Goal: Task Accomplishment & Management: Manage account settings

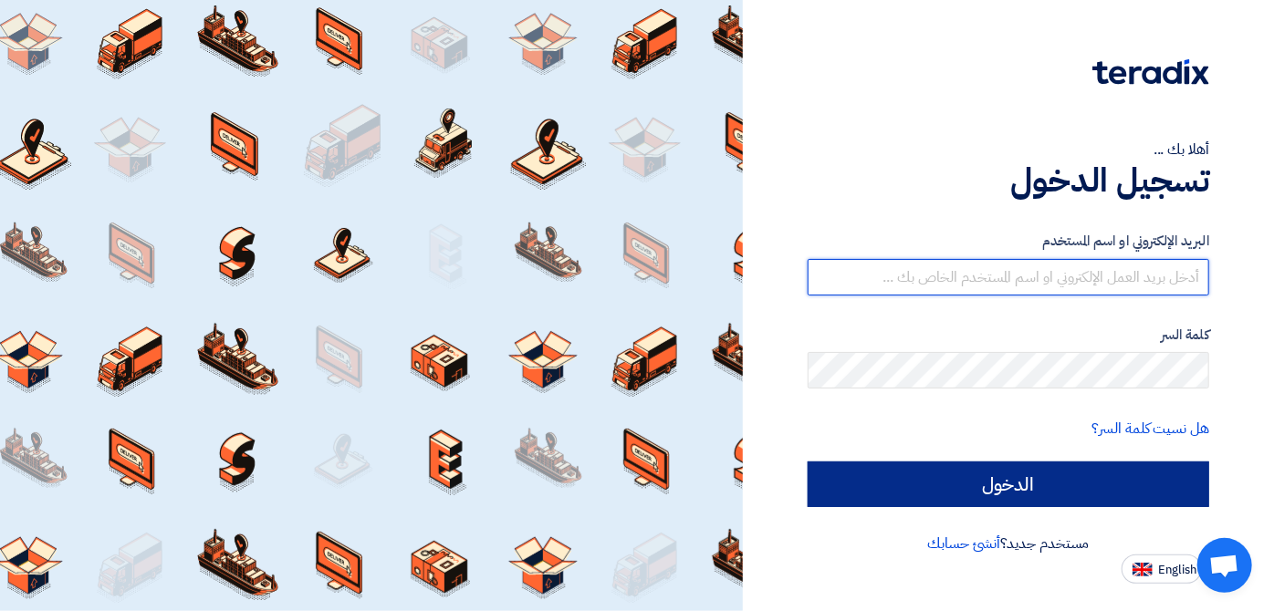
type input "[EMAIL_ADDRESS][DOMAIN_NAME]"
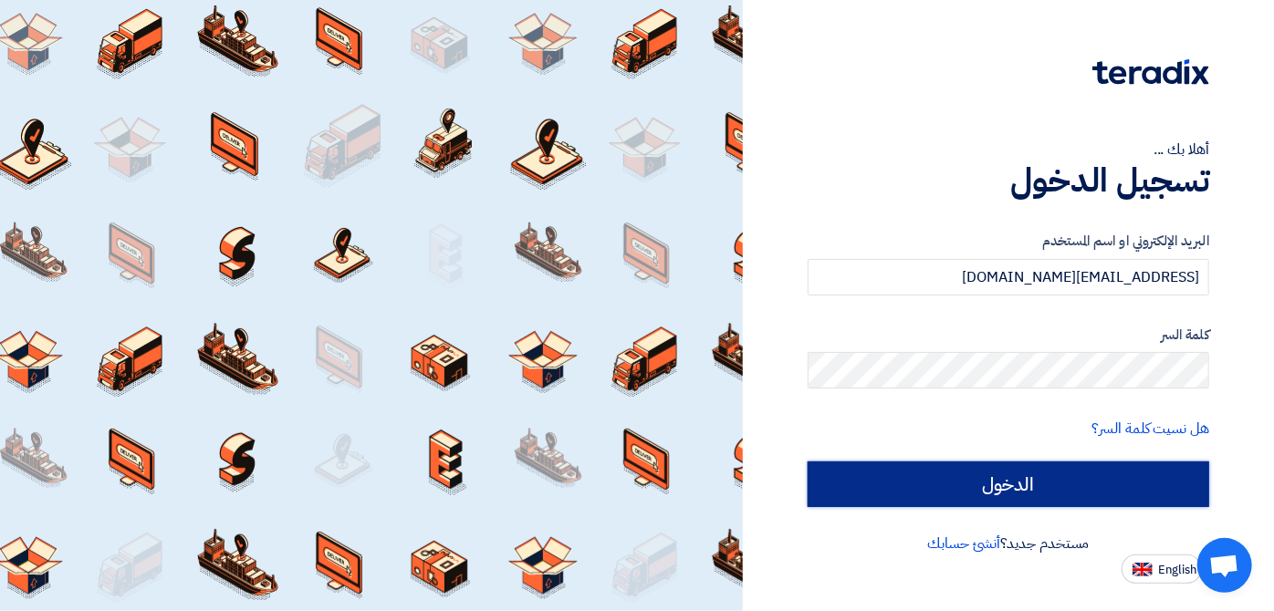
click at [1100, 465] on input "الدخول" at bounding box center [1008, 485] width 401 height 46
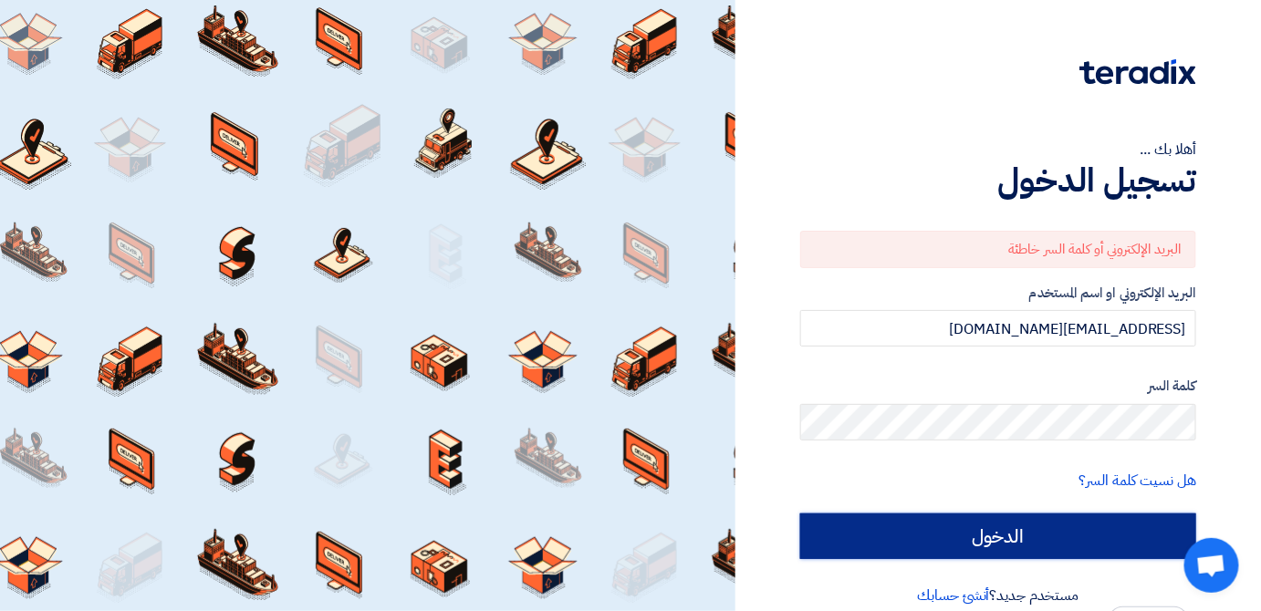
click at [1086, 543] on input "الدخول" at bounding box center [998, 537] width 396 height 46
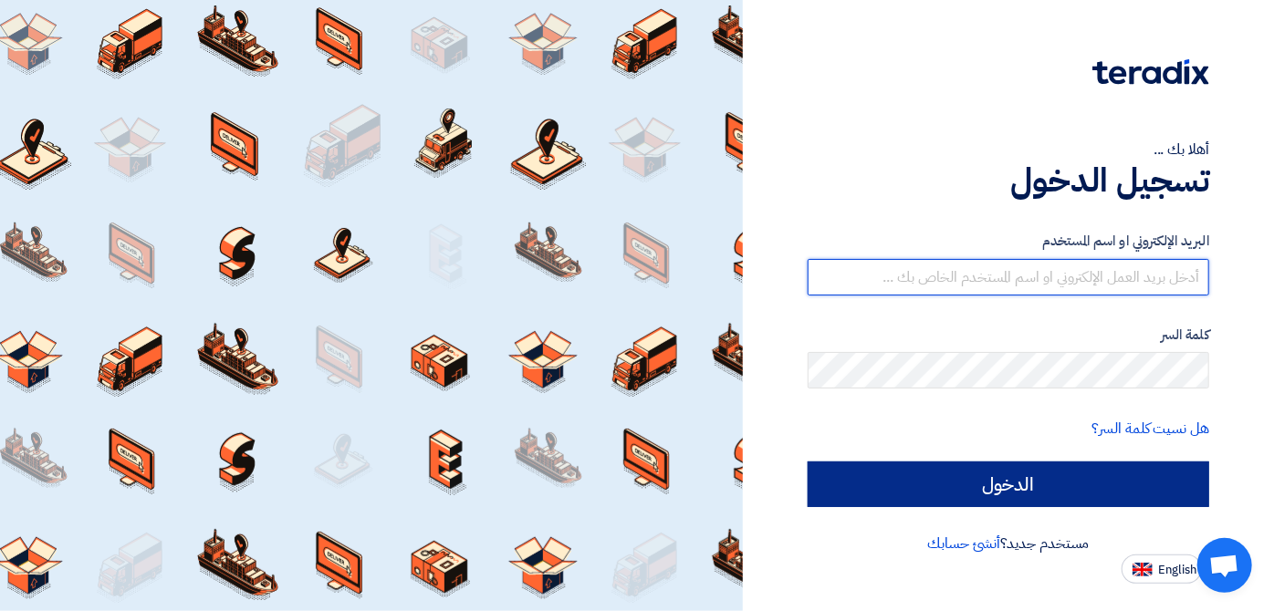
type input "[EMAIL_ADDRESS][DOMAIN_NAME]"
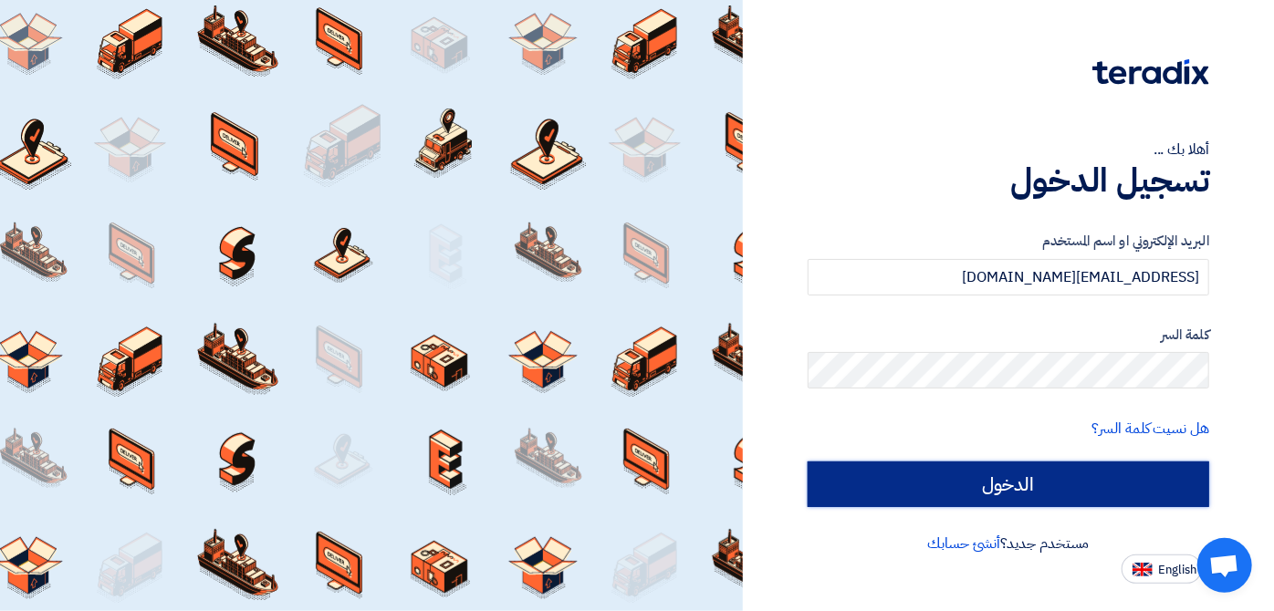
click at [918, 504] on input "الدخول" at bounding box center [1008, 485] width 401 height 46
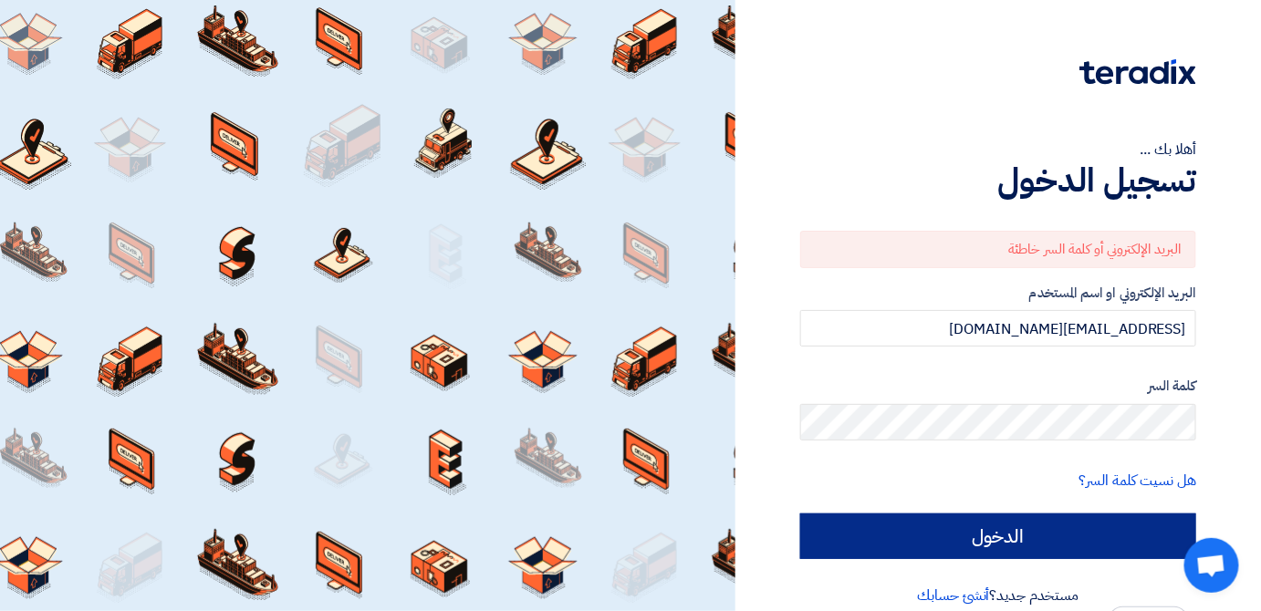
click at [918, 504] on form "البريد الإلكتروني أو كلمة السر خاطئة البريد الإلكتروني او اسم المستخدم italyaco…" at bounding box center [998, 395] width 396 height 328
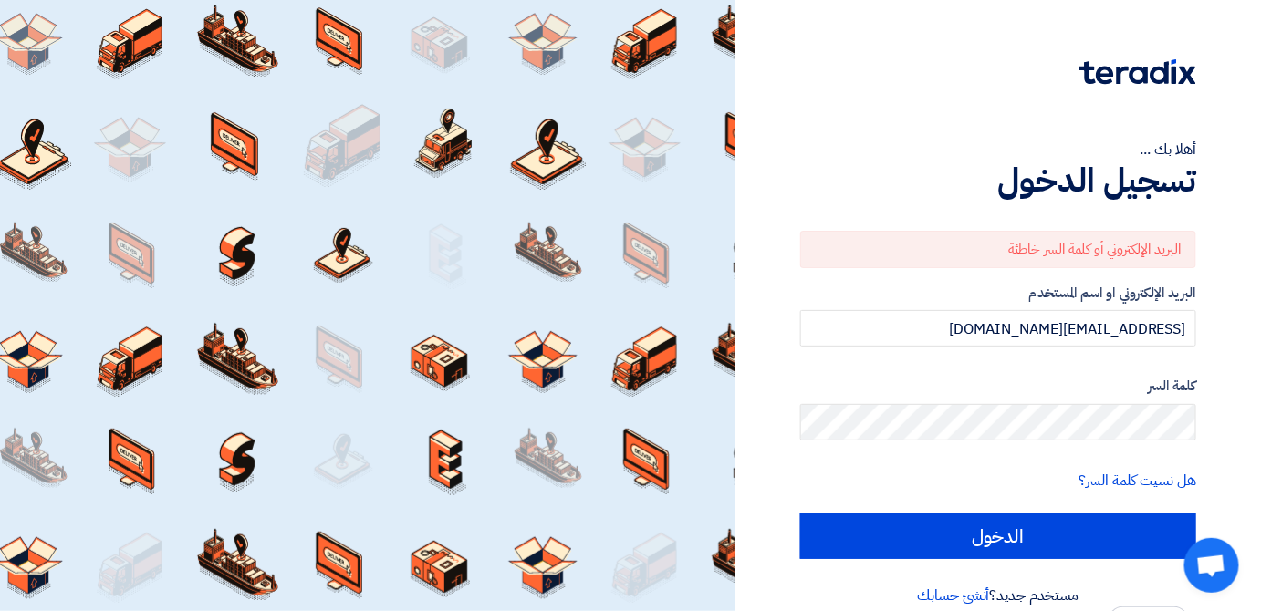
click at [975, 445] on form "البريد الإلكتروني أو كلمة السر خاطئة البريد الإلكتروني او اسم المستخدم italyaco…" at bounding box center [998, 395] width 396 height 328
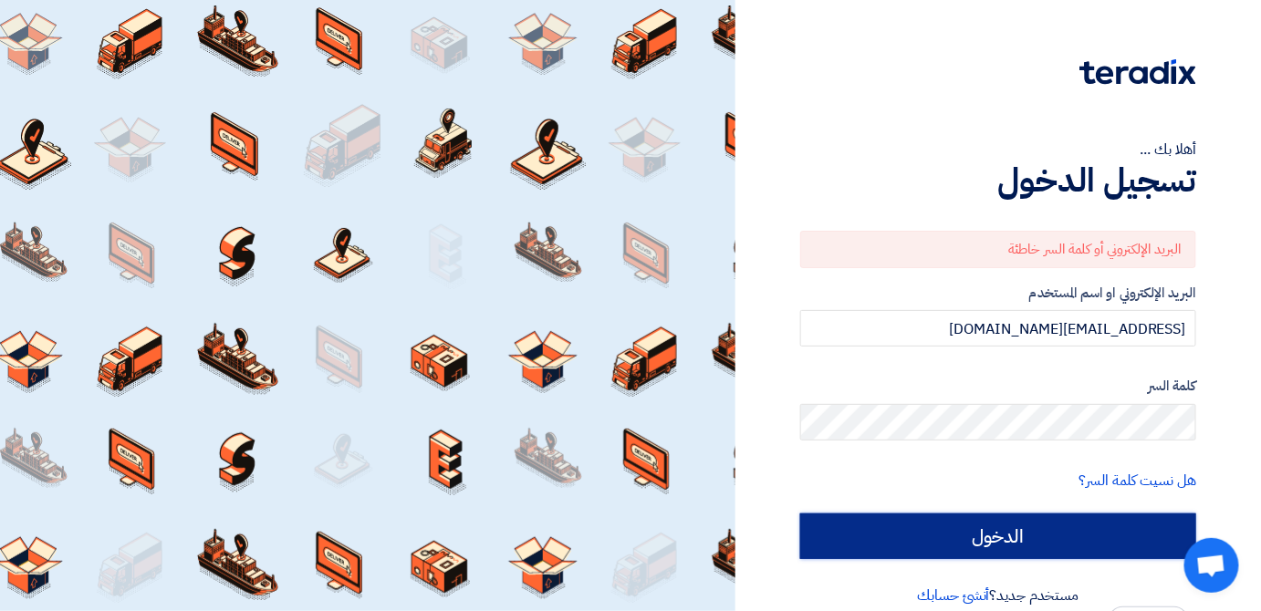
click at [839, 531] on input "الدخول" at bounding box center [998, 537] width 396 height 46
click at [896, 547] on input "الدخول" at bounding box center [998, 537] width 396 height 46
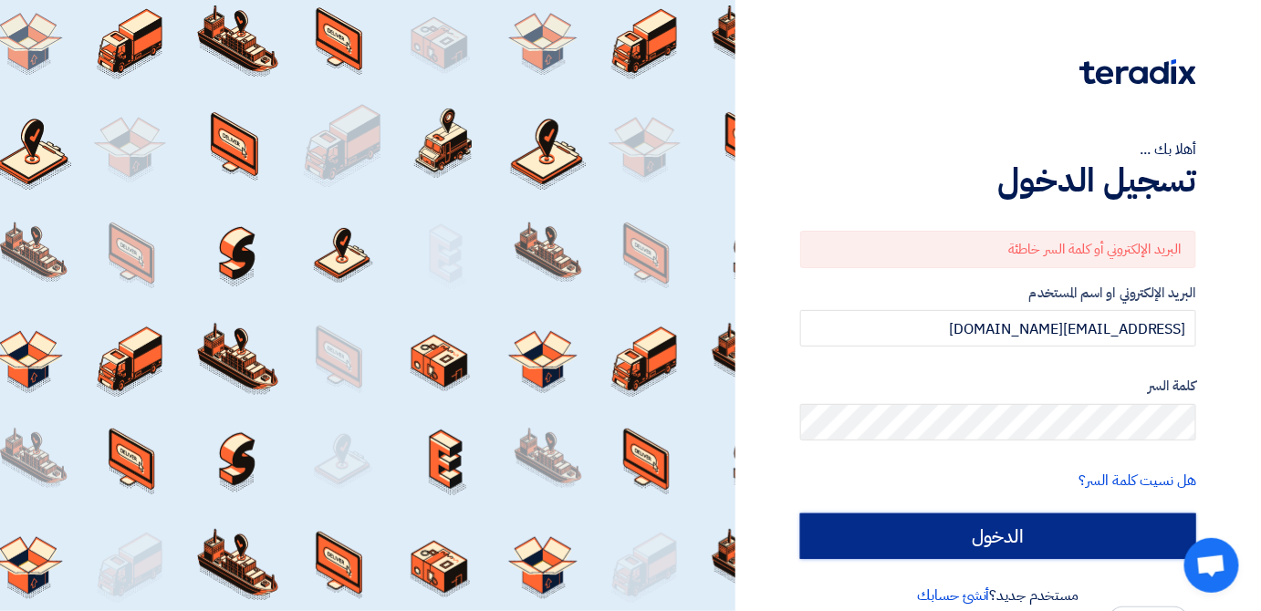
click at [896, 547] on input "الدخول" at bounding box center [998, 537] width 396 height 46
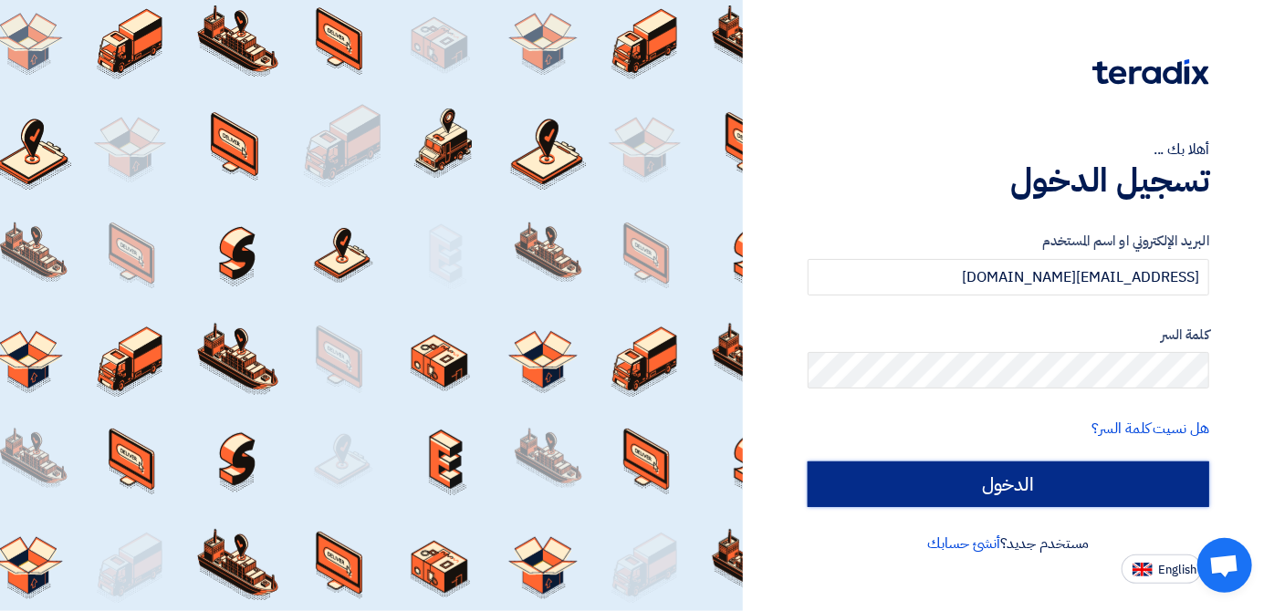
click at [876, 478] on input "الدخول" at bounding box center [1008, 485] width 401 height 46
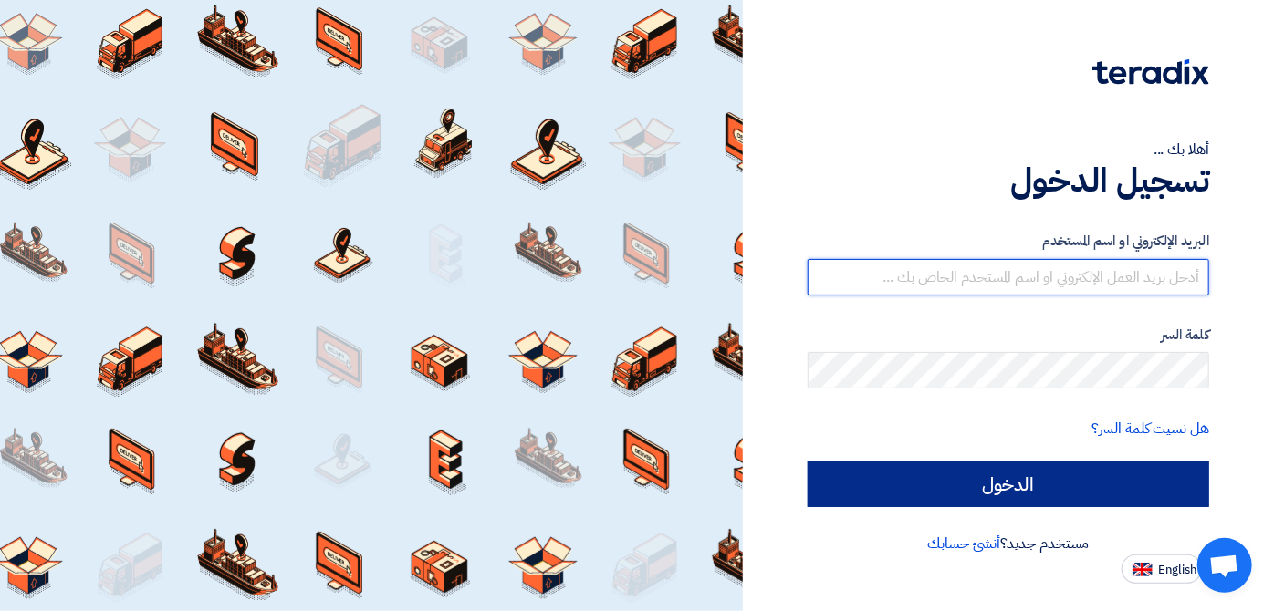
type input "[EMAIL_ADDRESS][DOMAIN_NAME]"
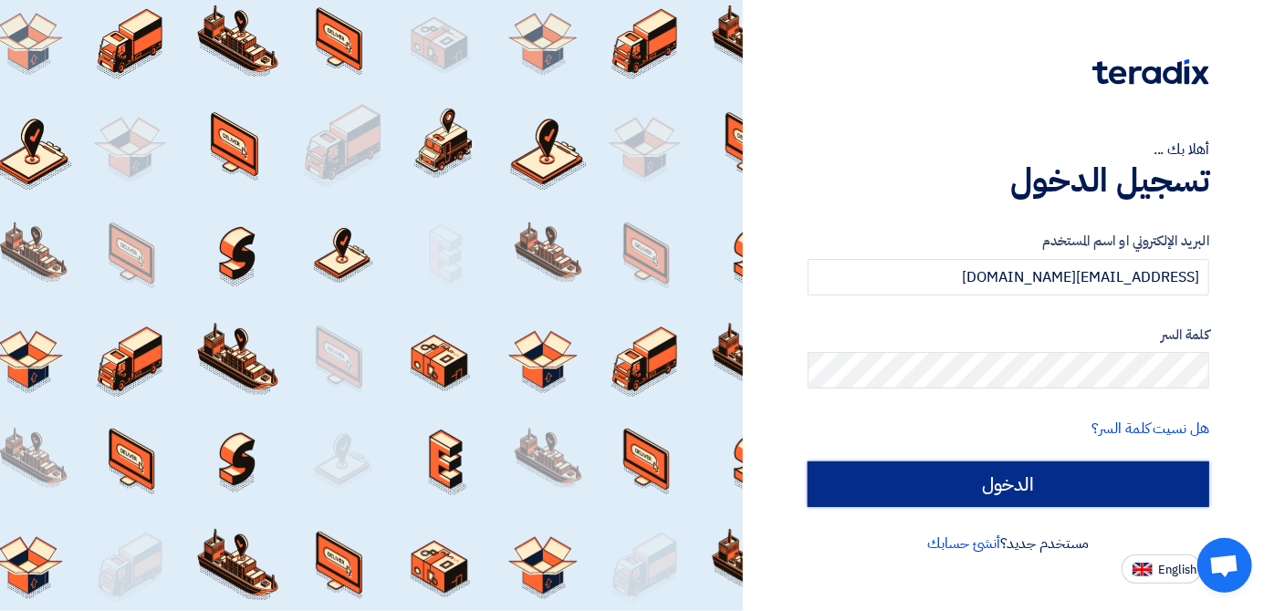
click at [962, 473] on input "الدخول" at bounding box center [1008, 485] width 401 height 46
